Goal: Task Accomplishment & Management: Use online tool/utility

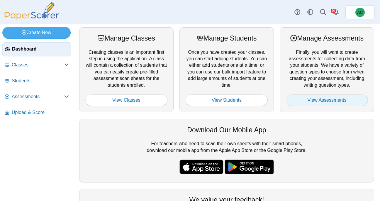
click at [313, 104] on link "View Assessments" at bounding box center [327, 100] width 82 height 12
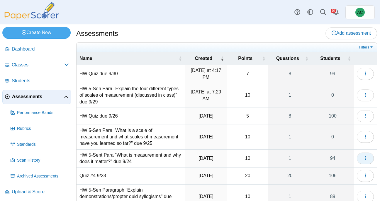
click at [368, 156] on button "button" at bounding box center [365, 158] width 17 height 12
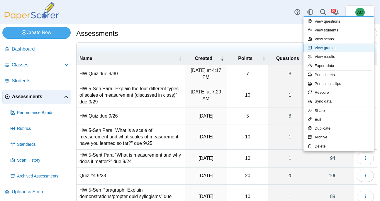
click at [334, 48] on link "View grading" at bounding box center [338, 47] width 70 height 9
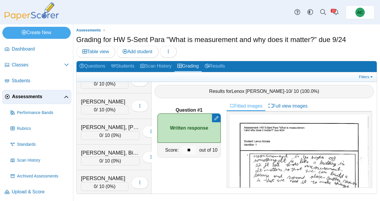
scroll to position [2290, 0]
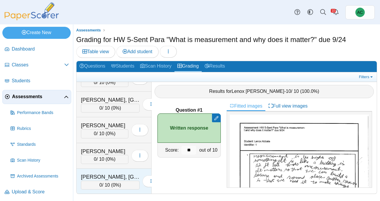
click at [97, 179] on div "[PERSON_NAME], [GEOGRAPHIC_DATA]" at bounding box center [110, 177] width 59 height 8
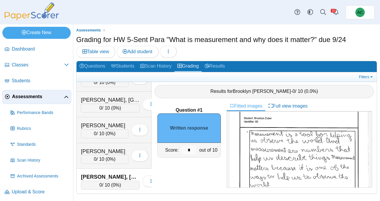
scroll to position [38, 0]
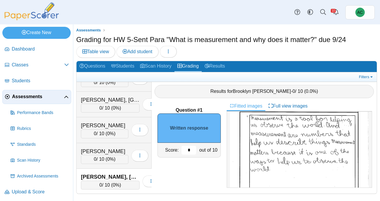
click at [193, 147] on input "*" at bounding box center [188, 149] width 15 height 9
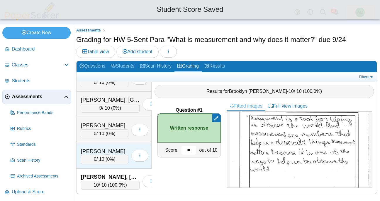
type input "**"
click at [99, 147] on div "[PERSON_NAME]" at bounding box center [104, 151] width 47 height 8
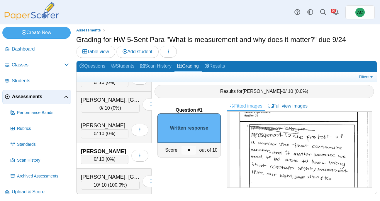
scroll to position [30, 0]
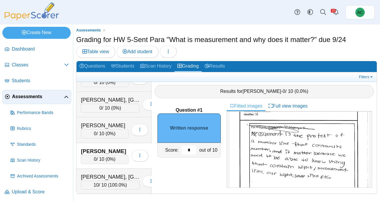
click at [191, 147] on input "*" at bounding box center [188, 149] width 15 height 9
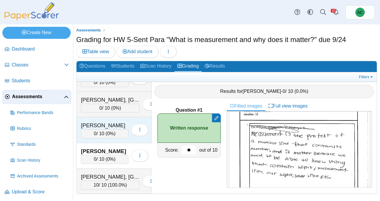
type input "**"
click at [103, 130] on div "0 / 10 ( 0% )" at bounding box center [104, 133] width 47 height 9
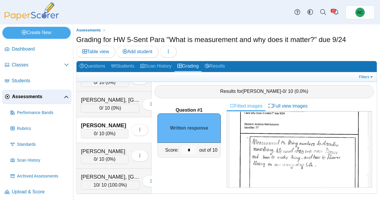
scroll to position [21, 0]
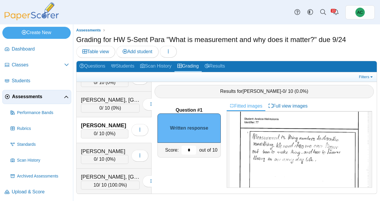
click at [193, 151] on input "*" at bounding box center [188, 149] width 15 height 9
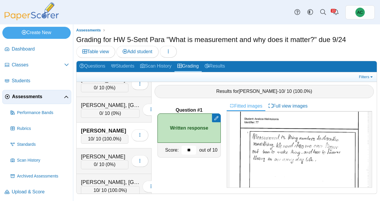
scroll to position [2283, 0]
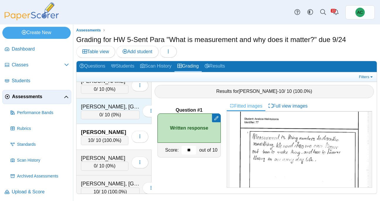
type input "**"
click at [113, 112] on span "0%" at bounding box center [116, 114] width 7 height 5
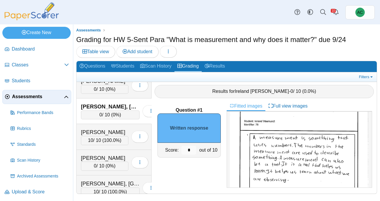
scroll to position [30, 0]
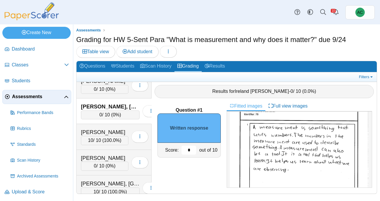
click at [191, 149] on input "*" at bounding box center [188, 149] width 15 height 9
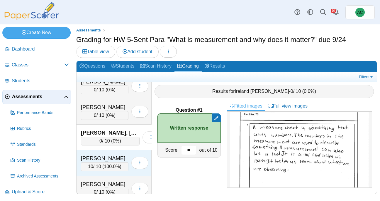
scroll to position [2254, 0]
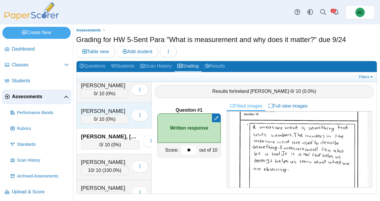
type input "**"
click at [101, 121] on div "0 / 10 ( 0% )" at bounding box center [104, 119] width 47 height 9
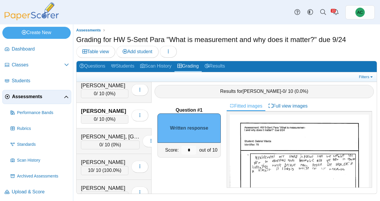
click at [262, 162] on img at bounding box center [299, 204] width 139 height 180
click at [193, 150] on input "*" at bounding box center [188, 149] width 15 height 9
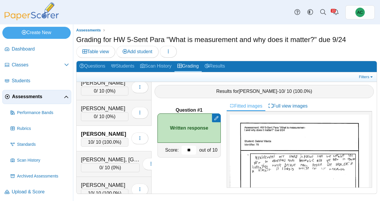
scroll to position [2230, 0]
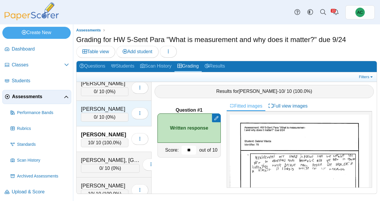
type input "**"
click at [94, 117] on span "0" at bounding box center [95, 116] width 3 height 5
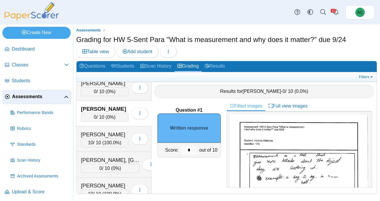
scroll to position [4, 0]
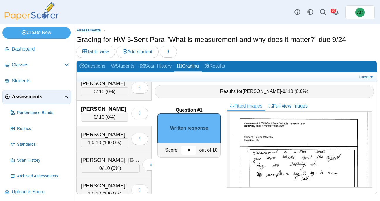
click at [191, 146] on input "*" at bounding box center [188, 149] width 15 height 9
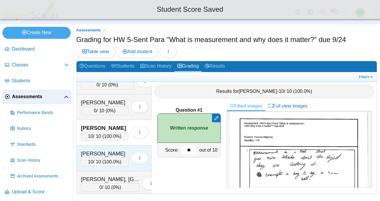
scroll to position [2209, 0]
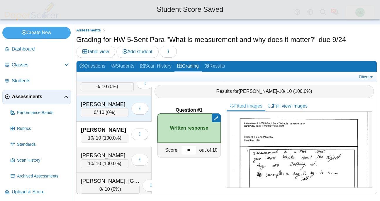
type input "**"
click at [105, 114] on div "0 / 10 ( 0% )" at bounding box center [104, 112] width 47 height 9
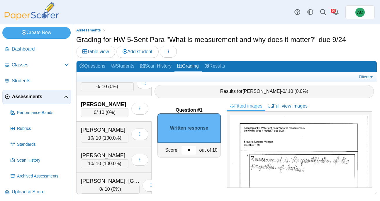
click at [189, 153] on input "*" at bounding box center [188, 149] width 15 height 9
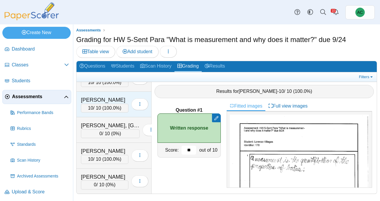
scroll to position [2290, 0]
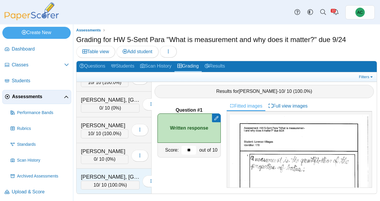
type input "**"
click at [103, 178] on div "[PERSON_NAME], [GEOGRAPHIC_DATA]" at bounding box center [110, 177] width 59 height 8
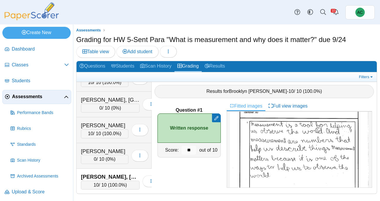
scroll to position [33, 0]
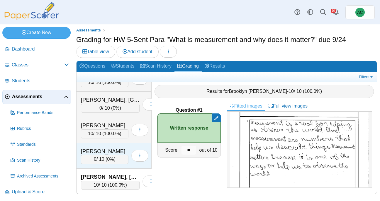
click at [95, 147] on div "[PERSON_NAME]" at bounding box center [104, 151] width 47 height 8
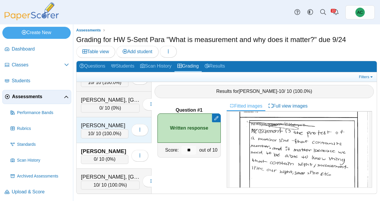
click at [117, 126] on div "[PERSON_NAME]" at bounding box center [104, 125] width 47 height 8
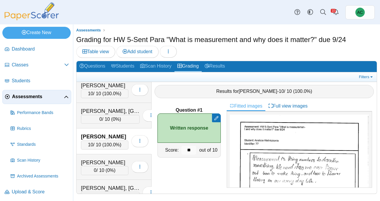
scroll to position [2276, 0]
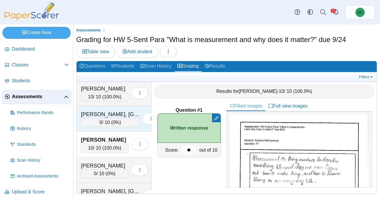
click at [109, 116] on div "[PERSON_NAME], [GEOGRAPHIC_DATA]" at bounding box center [110, 114] width 59 height 8
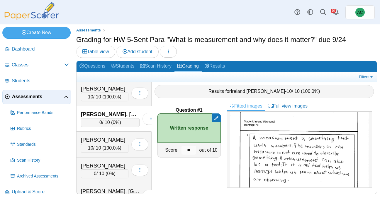
scroll to position [2259, 0]
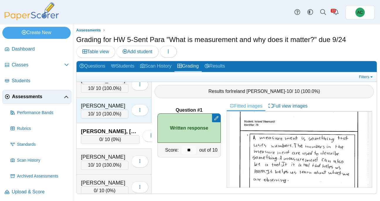
click at [102, 117] on div "10 / 10 ( 100.0% )" at bounding box center [104, 113] width 47 height 9
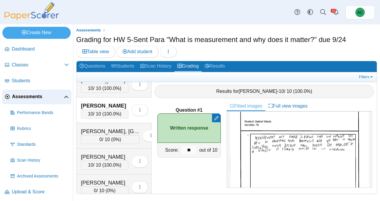
click at [281, 154] on img at bounding box center [299, 185] width 139 height 180
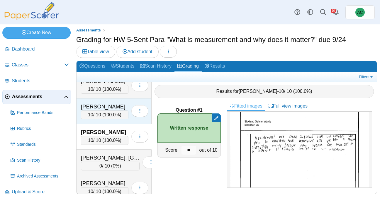
click at [107, 112] on span "100.0%" at bounding box center [112, 114] width 16 height 5
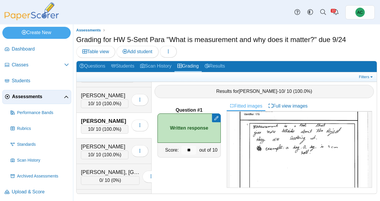
scroll to position [2217, 0]
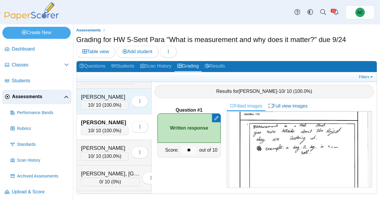
click at [98, 105] on div "10 / 10 ( 100.0% )" at bounding box center [104, 105] width 47 height 9
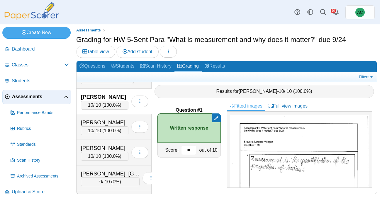
click at [194, 150] on input "**" at bounding box center [188, 149] width 15 height 9
type input "*"
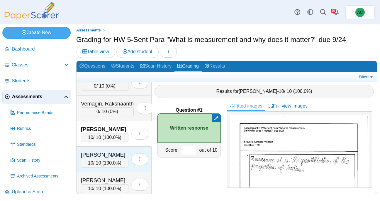
scroll to position [2183, 0]
click at [104, 157] on div "[PERSON_NAME]" at bounding box center [104, 156] width 47 height 8
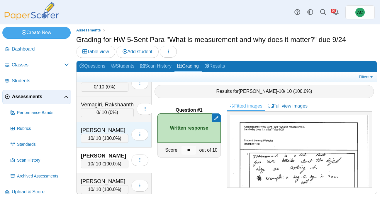
click at [102, 128] on div "[PERSON_NAME]" at bounding box center [104, 130] width 47 height 8
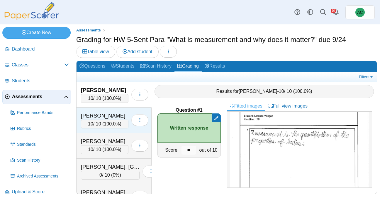
scroll to position [2169, 0]
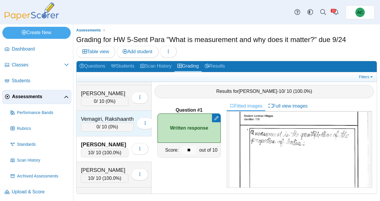
click at [107, 120] on div "Vemagiri, Rakshaanth" at bounding box center [107, 119] width 53 height 8
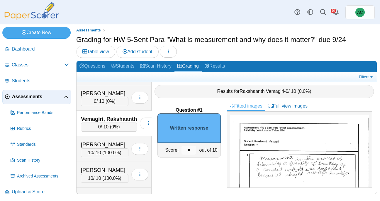
scroll to position [20, 0]
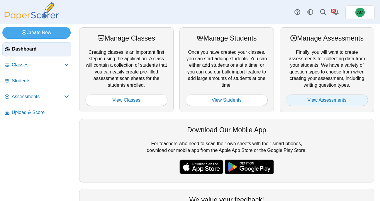
click at [303, 102] on link "View Assessments" at bounding box center [327, 100] width 82 height 12
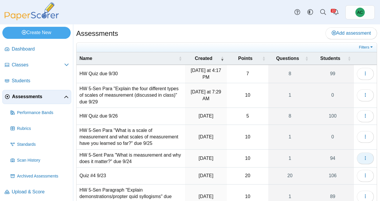
click at [366, 157] on icon "button" at bounding box center [365, 157] width 5 height 5
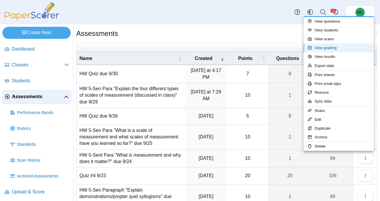
click at [336, 46] on link "View grading" at bounding box center [338, 47] width 70 height 9
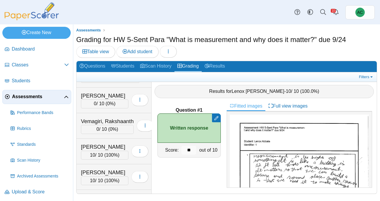
scroll to position [2174, 0]
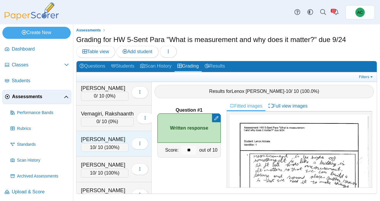
click at [104, 143] on div "10 / 10 ( 100% )" at bounding box center [104, 147] width 47 height 9
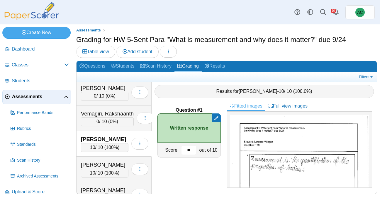
click at [193, 148] on input "**" at bounding box center [188, 149] width 15 height 9
type input "*"
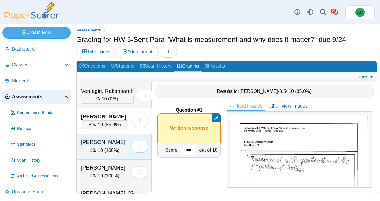
scroll to position [2197, 0]
type input "***"
click at [99, 143] on div "[PERSON_NAME]" at bounding box center [104, 142] width 47 height 8
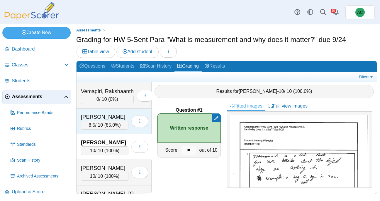
click at [97, 123] on div "8.5 / 10 ( 85.0% )" at bounding box center [104, 125] width 47 height 9
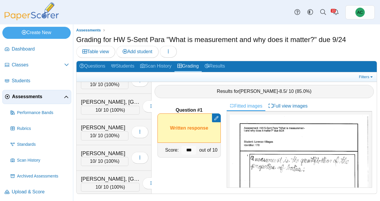
scroll to position [2290, 0]
